Goal: Transaction & Acquisition: Purchase product/service

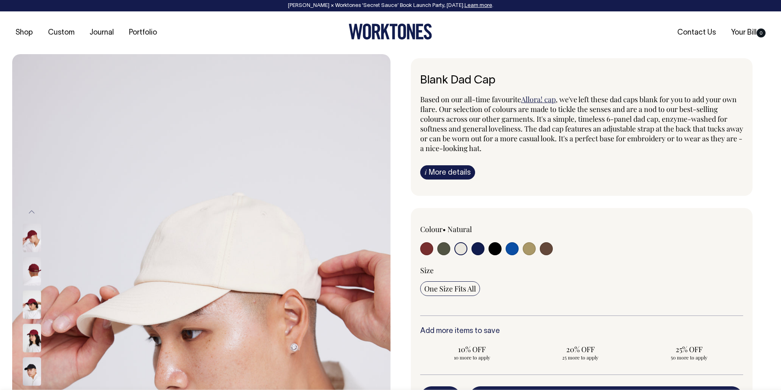
select select "Natural"
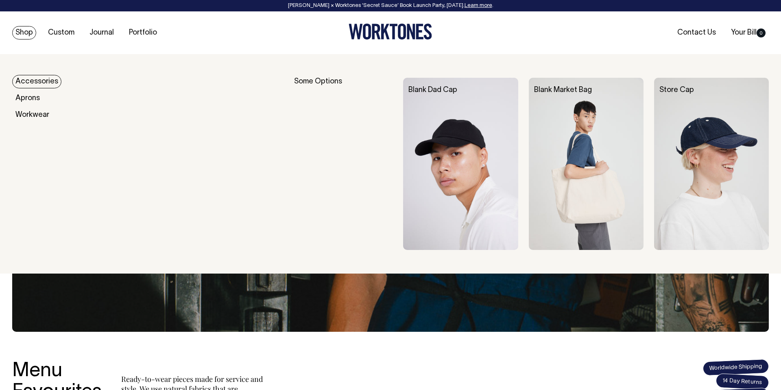
click at [447, 120] on img at bounding box center [460, 164] width 115 height 172
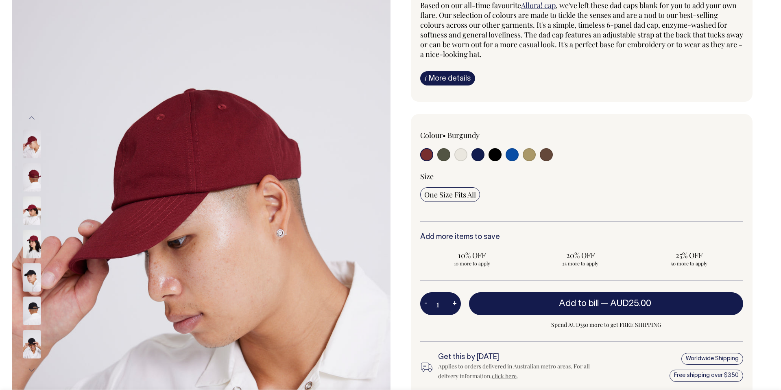
scroll to position [94, 0]
click at [461, 156] on input "radio" at bounding box center [460, 154] width 13 height 13
radio input "true"
select select "Natural"
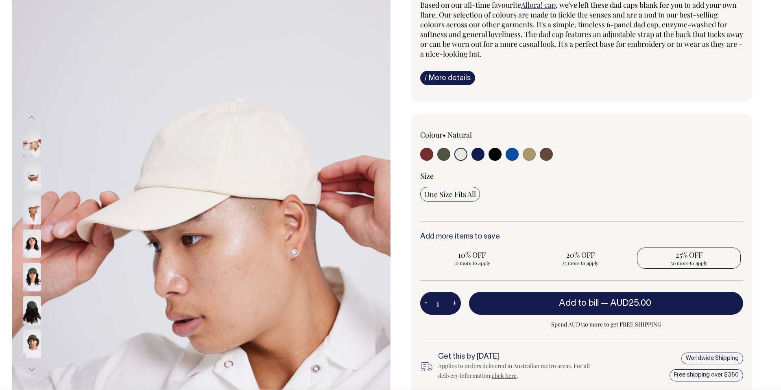
click at [697, 256] on span "25% OFF" at bounding box center [689, 255] width 96 height 10
click at [697, 256] on input "25% OFF 50 more to apply" at bounding box center [689, 257] width 104 height 21
radio input "true"
type input "50"
radio input "true"
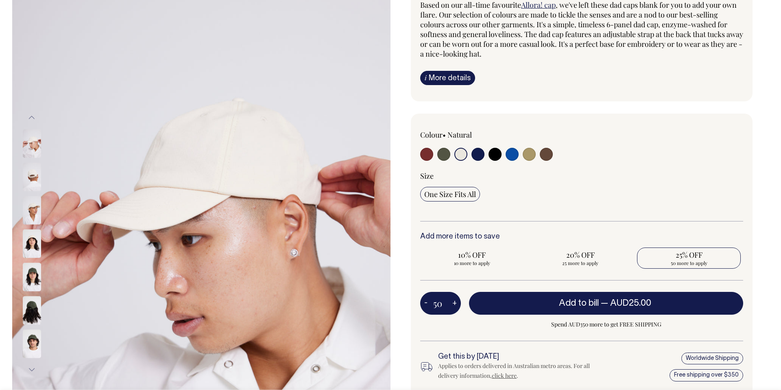
select select
type input "50"
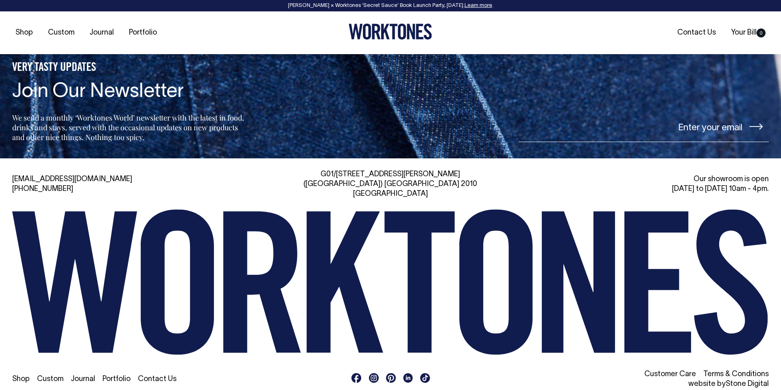
scroll to position [1957, 0]
